Goal: Find specific page/section: Find specific page/section

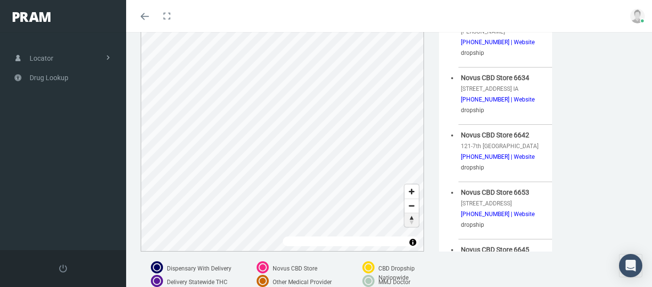
scroll to position [154, 0]
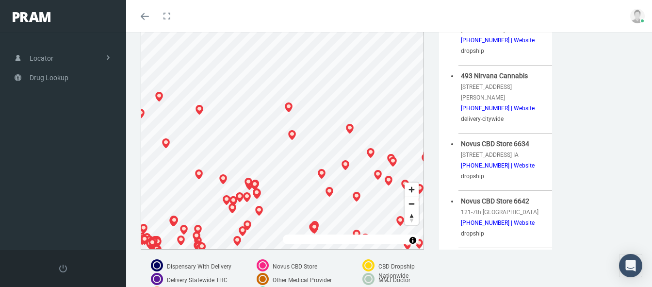
click at [391, 159] on div at bounding box center [393, 162] width 10 height 10
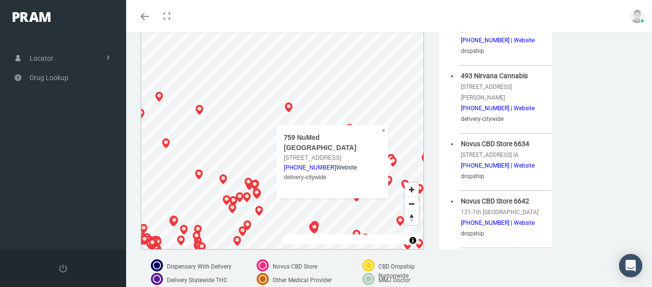
click at [391, 155] on div at bounding box center [391, 159] width 10 height 10
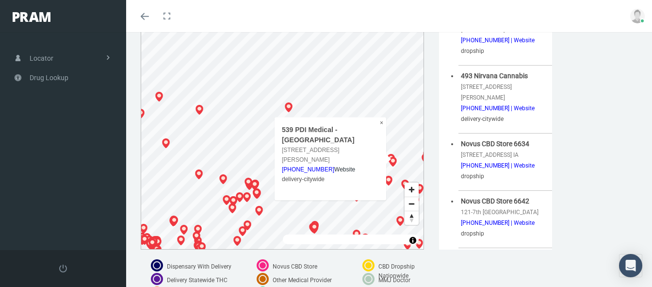
click at [393, 160] on div at bounding box center [393, 162] width 10 height 10
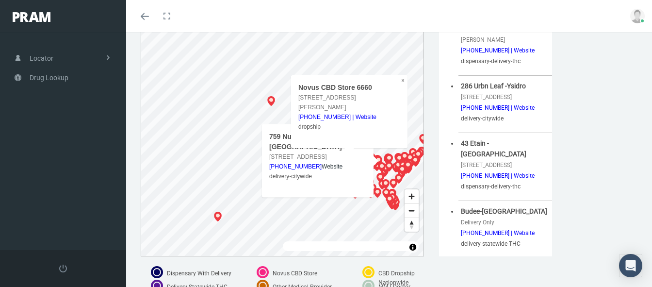
scroll to position [174, 0]
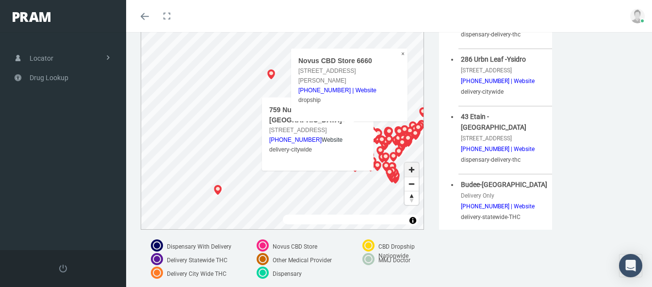
click at [412, 172] on span "Zoom in" at bounding box center [412, 170] width 14 height 14
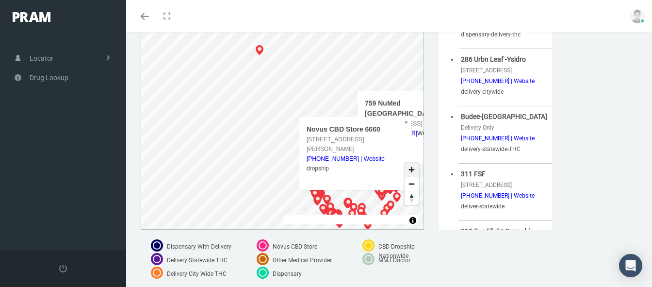
click at [412, 172] on span "Zoom in" at bounding box center [412, 170] width 14 height 14
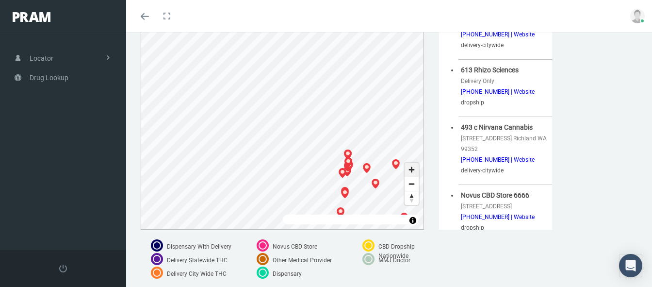
click at [412, 172] on span "Zoom in" at bounding box center [412, 170] width 14 height 14
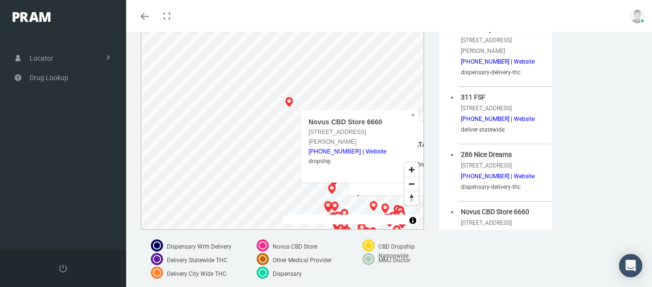
scroll to position [197, 0]
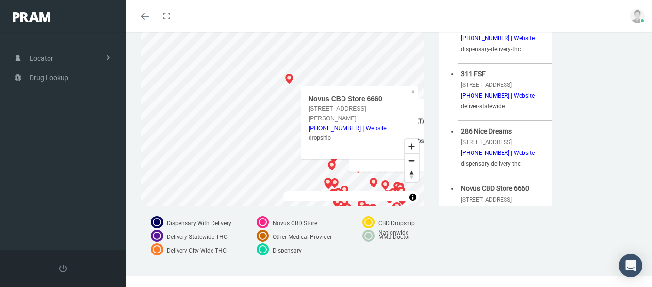
click at [392, 187] on div at bounding box center [397, 186] width 10 height 10
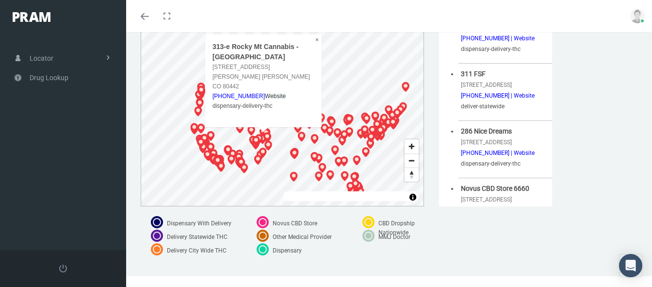
click at [275, 57] on div "© Mapbox © OpenStreetMap Improve this map 313-e [GEOGRAPHIC_DATA] - [GEOGRAPHIC…" at bounding box center [282, 75] width 283 height 262
click at [410, 150] on span "Zoom in" at bounding box center [412, 146] width 14 height 14
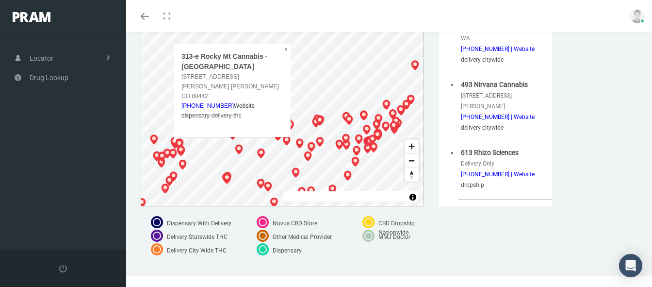
click at [257, 78] on div "© Mapbox © OpenStreetMap Improve this map 313-e [GEOGRAPHIC_DATA] - [GEOGRAPHIC…" at bounding box center [282, 75] width 283 height 262
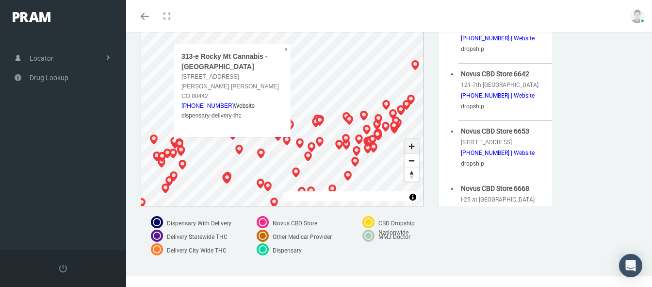
click at [411, 147] on span "Zoom in" at bounding box center [412, 146] width 14 height 14
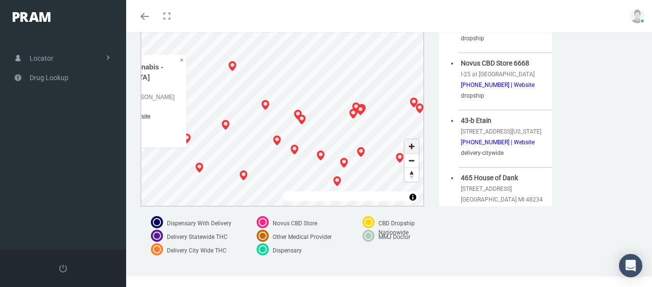
click at [411, 149] on span "Zoom in" at bounding box center [412, 146] width 14 height 14
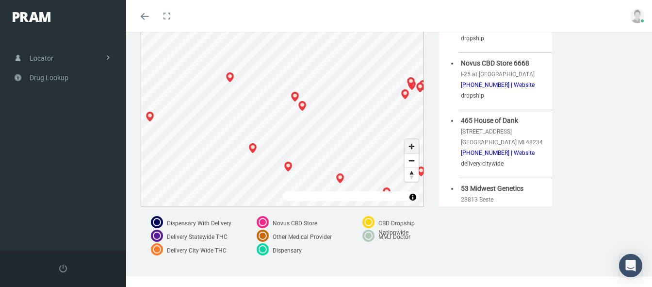
click at [410, 151] on span "Zoom in" at bounding box center [412, 146] width 14 height 14
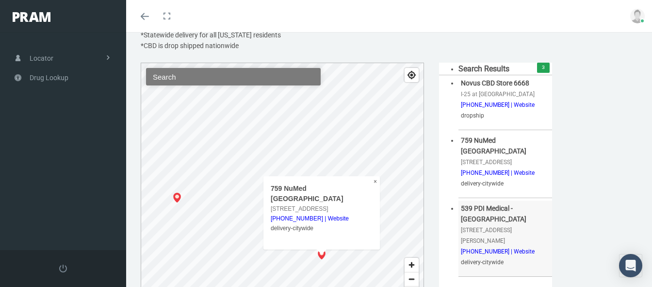
scroll to position [73, 0]
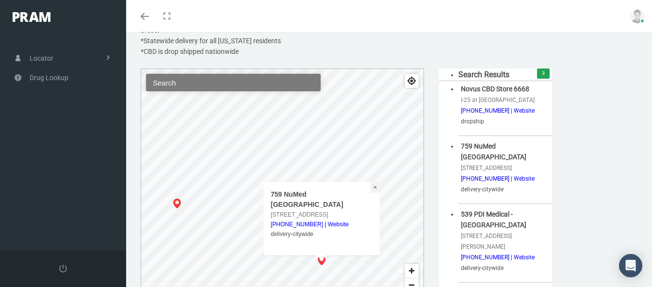
click at [372, 193] on button "×" at bounding box center [375, 187] width 9 height 11
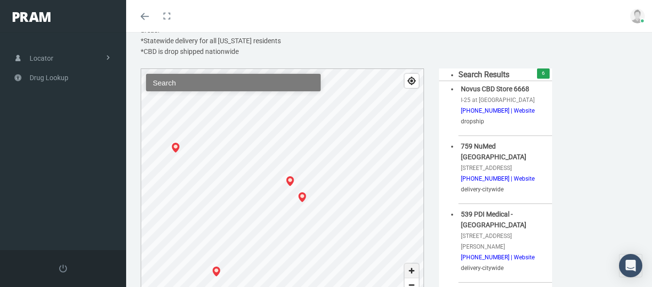
click at [410, 269] on span "Zoom in" at bounding box center [412, 270] width 14 height 14
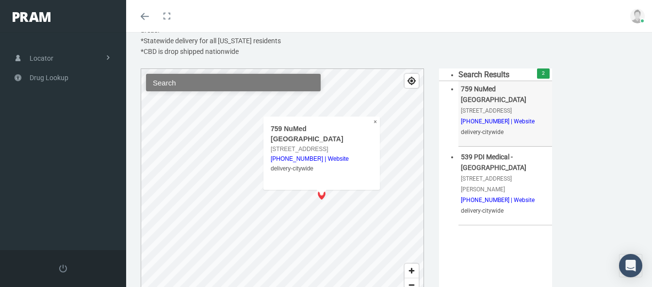
click at [507, 121] on span "[PHONE_NUMBER] | Website" at bounding box center [498, 121] width 74 height 7
